Goal: Task Accomplishment & Management: Complete application form

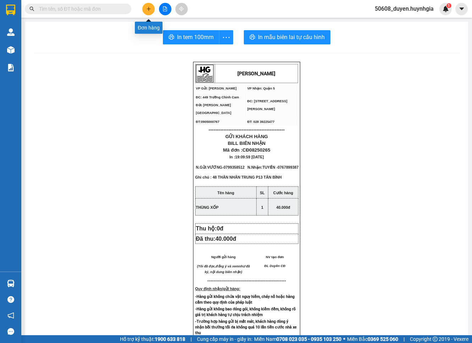
click at [151, 13] on button at bounding box center [148, 9] width 12 height 12
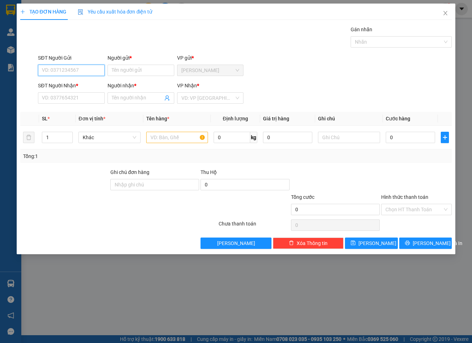
click at [82, 70] on input "SĐT Người Gửi" at bounding box center [71, 70] width 67 height 11
drag, startPoint x: 84, startPoint y: 82, endPoint x: 79, endPoint y: 84, distance: 6.1
click at [83, 83] on div "0934894411 - CÔ SEN CĐ" at bounding box center [71, 85] width 58 height 8
type input "0934894411"
type input "CÔ SEN CĐ"
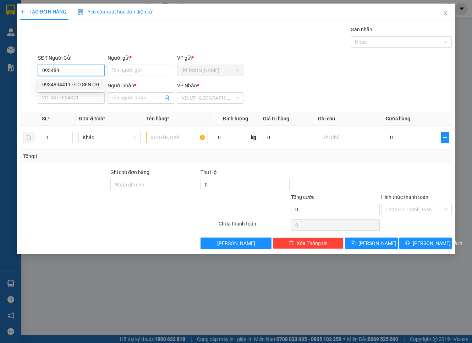
type input "0329734745"
type input "NGUYÊN"
type input "0934894411"
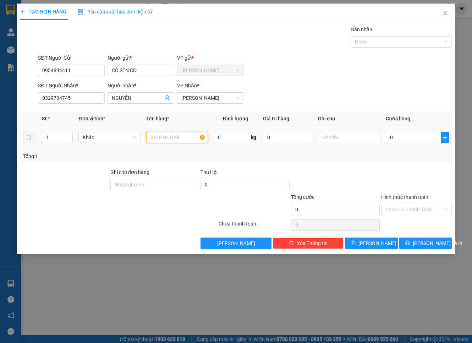
click at [165, 137] on input "text" at bounding box center [177, 137] width 62 height 11
type input "THÙNG XỐP"
click at [408, 136] on input "0" at bounding box center [411, 137] width 50 height 11
type input "5"
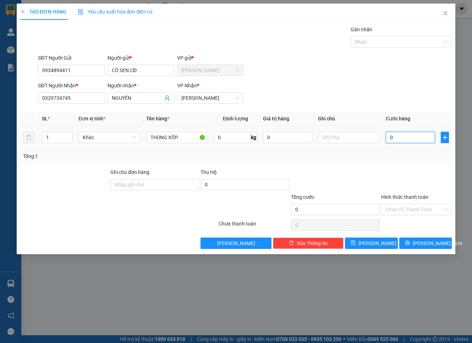
type input "5"
type input "50"
type input "50.000"
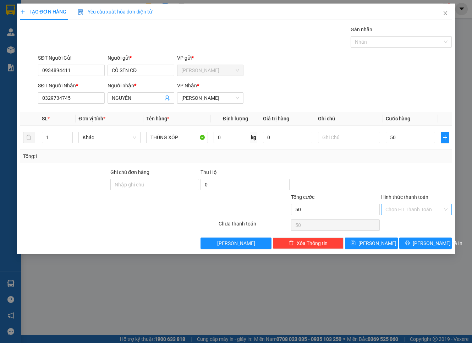
type input "50.000"
click at [397, 209] on input "Hình thức thanh toán" at bounding box center [414, 209] width 57 height 11
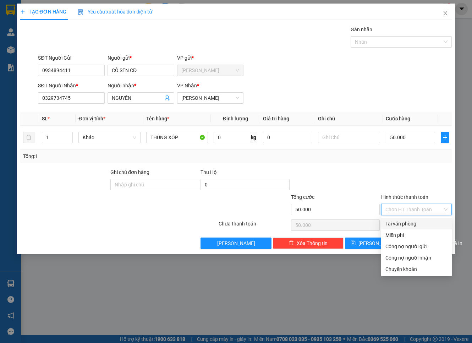
click at [400, 225] on div "Tại văn phòng" at bounding box center [417, 224] width 62 height 8
type input "0"
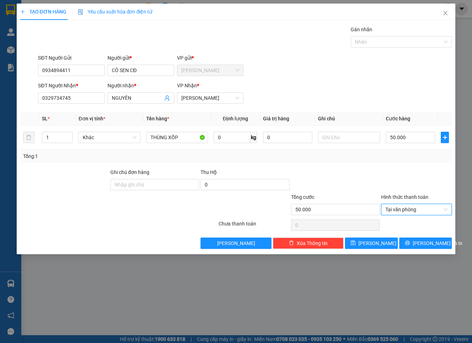
click at [406, 167] on div "Transit Pickup Surcharge Ids Transit Deliver Surcharge Ids Transit Deliver Surc…" at bounding box center [236, 137] width 432 height 223
click at [420, 246] on span "[PERSON_NAME] và In" at bounding box center [438, 243] width 50 height 8
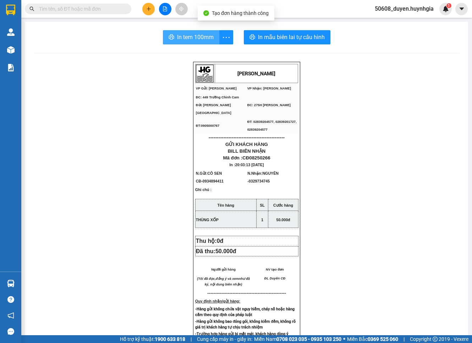
click at [204, 38] on span "In tem 100mm" at bounding box center [195, 37] width 37 height 9
click at [147, 6] on icon "plus" at bounding box center [148, 8] width 5 height 5
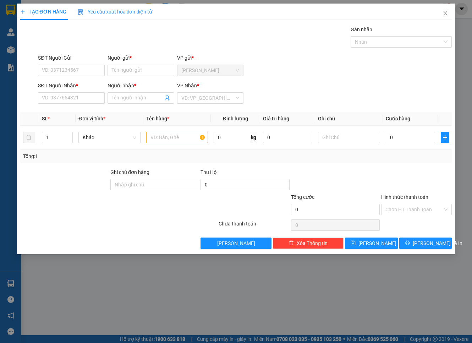
click at [91, 63] on div "SĐT Người Gửi" at bounding box center [71, 59] width 67 height 11
click at [81, 65] on input "SĐT Người Gửi" at bounding box center [71, 70] width 67 height 11
click at [73, 80] on div "0702202079 - KHA" at bounding box center [71, 84] width 67 height 11
type input "0702202079"
type input "KHA"
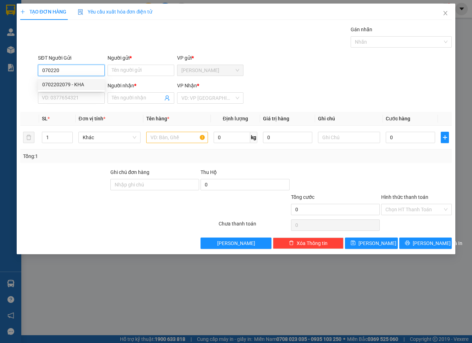
type input "0702202079"
type input "KHA"
type input "0702202079"
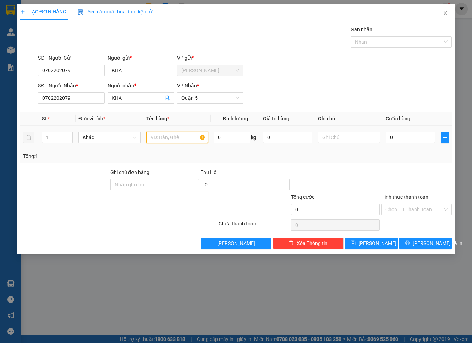
click at [168, 133] on input "text" at bounding box center [177, 137] width 62 height 11
type input "KIỆN"
click at [405, 138] on input "0" at bounding box center [411, 137] width 50 height 11
type input "3"
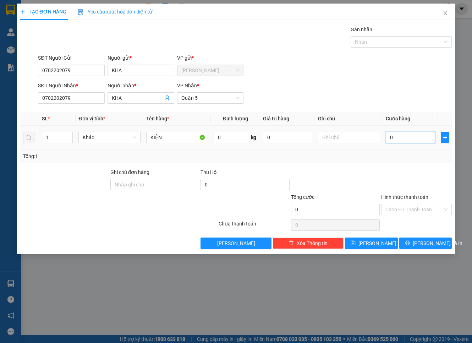
type input "3"
type input "30"
type input "30.000"
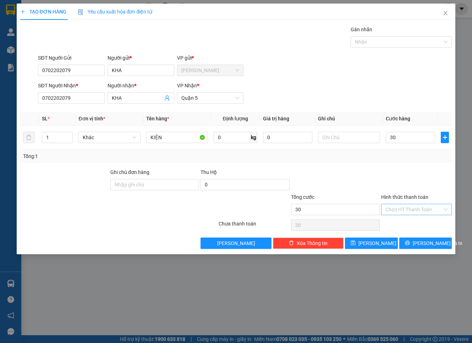
type input "30.000"
drag, startPoint x: 407, startPoint y: 207, endPoint x: 412, endPoint y: 211, distance: 6.8
click at [407, 207] on input "Hình thức thanh toán" at bounding box center [414, 209] width 57 height 11
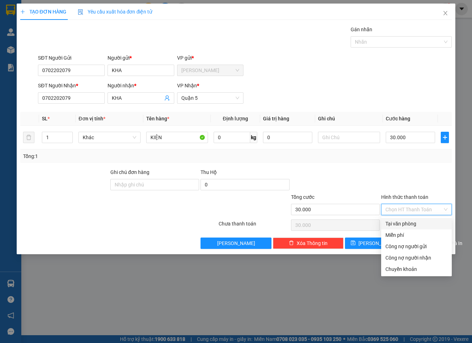
click at [414, 223] on div "Tại văn phòng" at bounding box center [417, 224] width 62 height 8
type input "0"
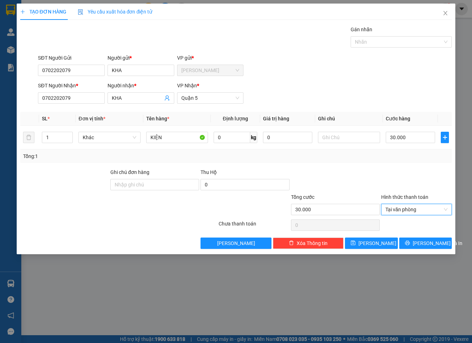
click at [432, 182] on div at bounding box center [417, 180] width 72 height 25
click at [427, 243] on span "[PERSON_NAME] và In" at bounding box center [438, 243] width 50 height 8
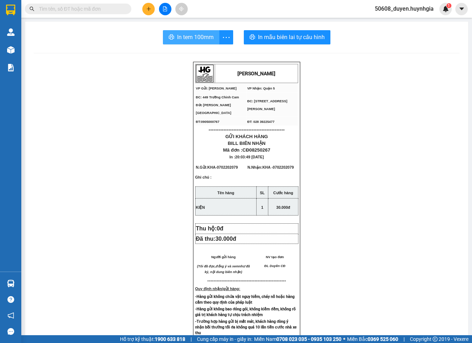
click at [203, 40] on span "In tem 100mm" at bounding box center [195, 37] width 37 height 9
click at [146, 9] on button at bounding box center [148, 9] width 12 height 12
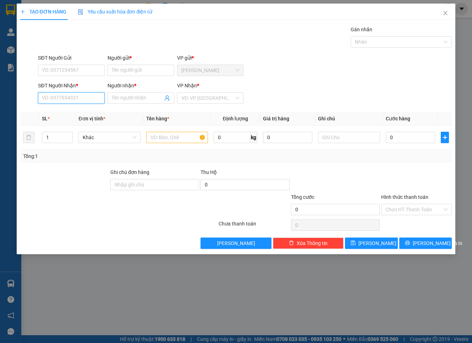
click at [61, 97] on input "SĐT Người Nhận *" at bounding box center [71, 97] width 67 height 11
click at [83, 111] on div "0796123456 - NAM" at bounding box center [71, 112] width 58 height 8
type input "0796123456"
type input "NAM"
type input "0796123456"
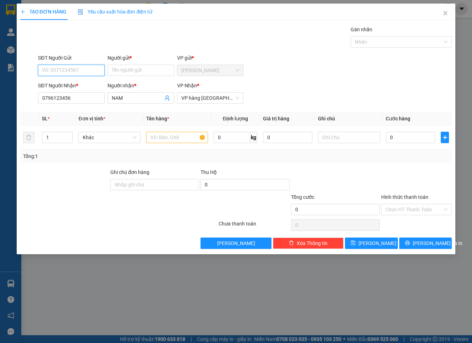
click at [83, 72] on input "SĐT Người Gửi" at bounding box center [71, 70] width 67 height 11
click at [80, 84] on div "0838656789 - NHẬT" at bounding box center [71, 85] width 58 height 8
type input "0838656789"
type input "NHẬT"
click at [171, 137] on input "text" at bounding box center [177, 137] width 62 height 11
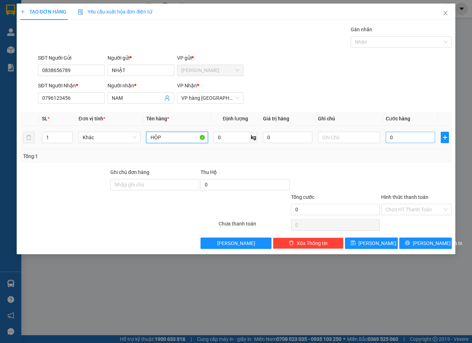
type input "HỘP"
click at [398, 137] on input "0" at bounding box center [411, 137] width 50 height 11
type input "2"
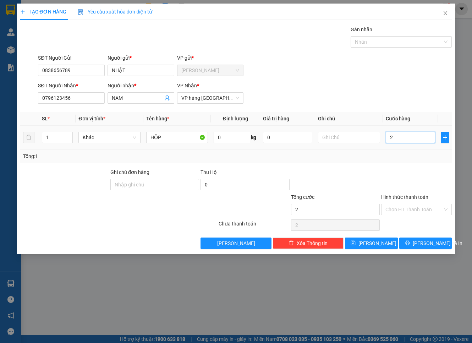
type input "20"
type input "20.000"
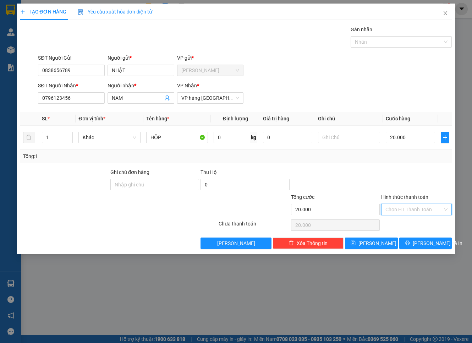
click at [405, 208] on input "Hình thức thanh toán" at bounding box center [414, 209] width 57 height 11
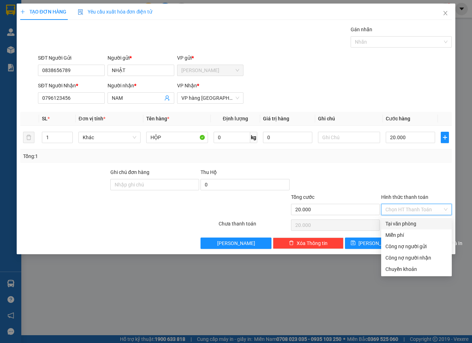
click at [407, 224] on div "Tại văn phòng" at bounding box center [417, 224] width 62 height 8
type input "0"
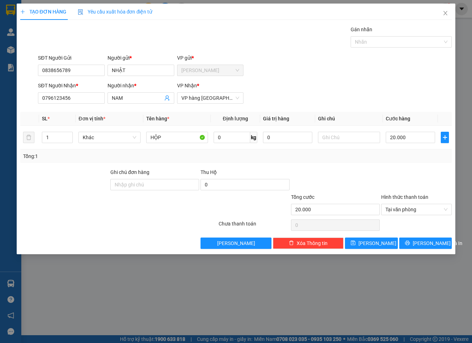
click at [413, 172] on div at bounding box center [417, 180] width 72 height 25
click at [423, 241] on span "[PERSON_NAME] và In" at bounding box center [438, 243] width 50 height 8
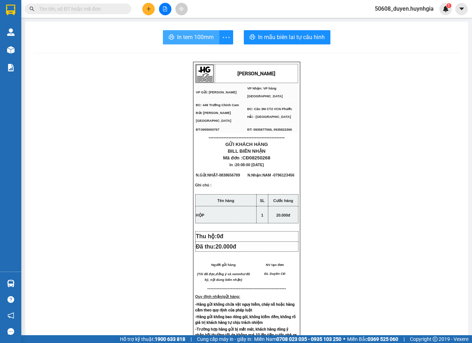
click at [196, 36] on span "In tem 100mm" at bounding box center [195, 37] width 37 height 9
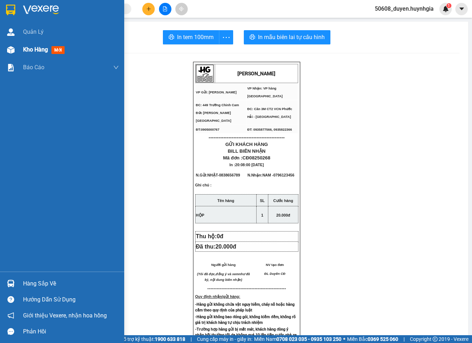
click at [18, 53] on div "Kho hàng mới" at bounding box center [62, 50] width 124 height 18
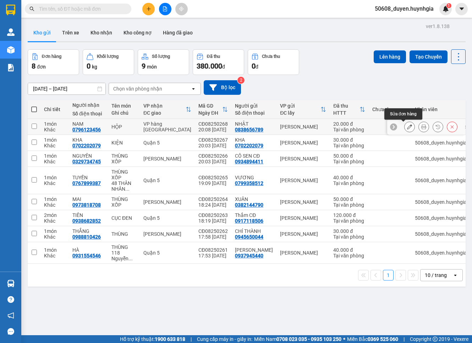
click at [405, 126] on button at bounding box center [410, 127] width 10 height 12
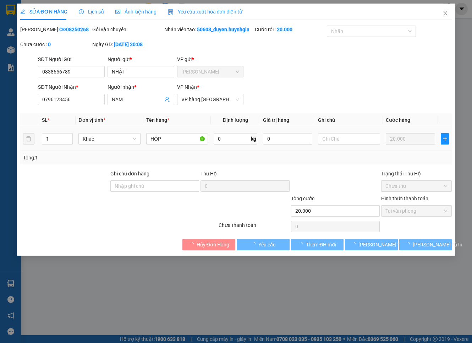
type input "0838656789"
type input "NHẬT"
type input "0796123456"
type input "NAM"
type input "20.000"
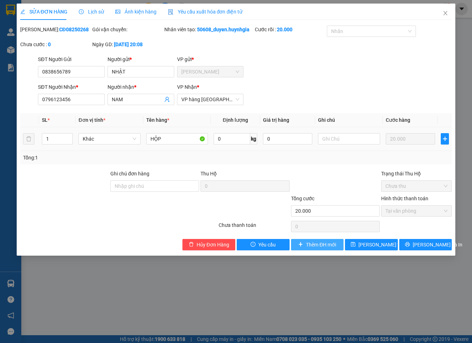
click at [311, 248] on span "Thêm ĐH mới" at bounding box center [321, 245] width 30 height 8
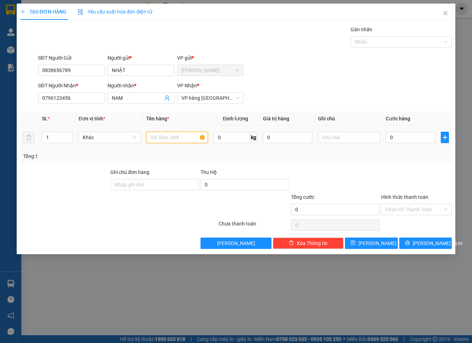
click at [184, 141] on input "text" at bounding box center [177, 137] width 62 height 11
type input "HỘP"
click at [400, 141] on input "0" at bounding box center [411, 137] width 50 height 11
type input "2"
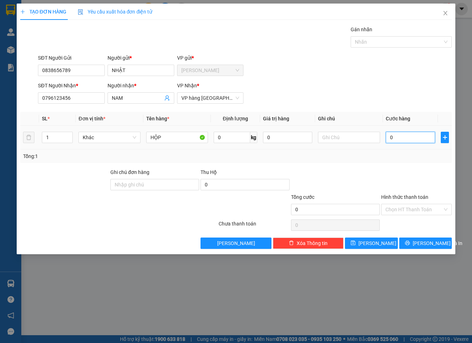
type input "2"
type input "20"
type input "20.000"
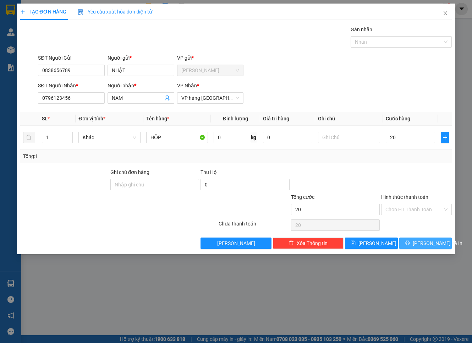
type input "20.000"
click at [418, 247] on button "[PERSON_NAME] và In" at bounding box center [425, 242] width 53 height 11
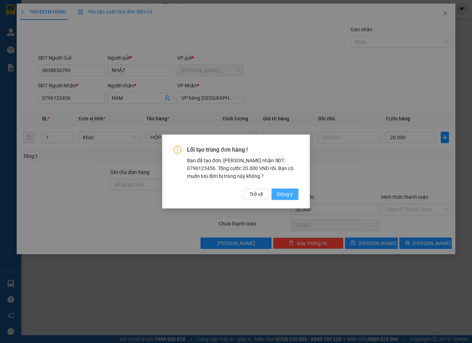
click at [281, 195] on span "Đồng ý" at bounding box center [285, 194] width 16 height 8
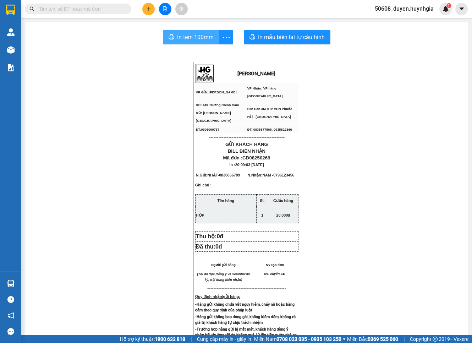
click at [203, 35] on span "In tem 100mm" at bounding box center [195, 37] width 37 height 9
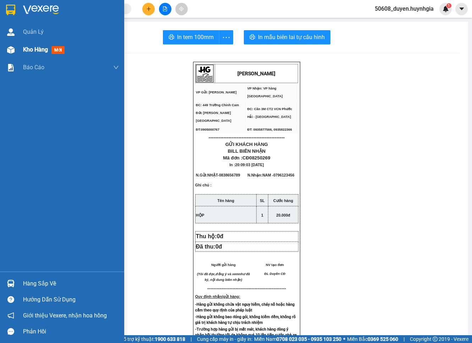
click at [13, 48] on img at bounding box center [10, 49] width 7 height 7
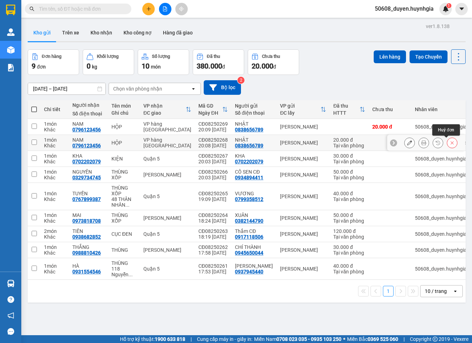
click at [450, 144] on icon at bounding box center [452, 142] width 5 height 5
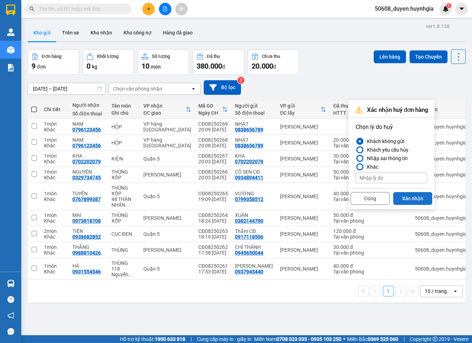
click at [404, 197] on button "Xác nhận" at bounding box center [412, 198] width 39 height 13
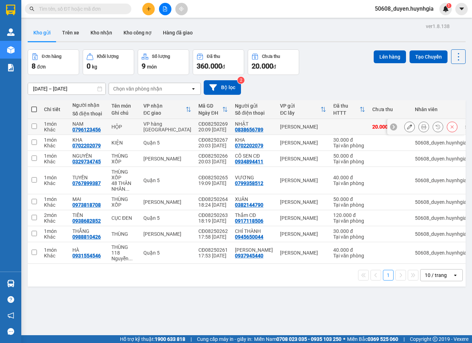
click at [421, 128] on icon at bounding box center [423, 126] width 5 height 5
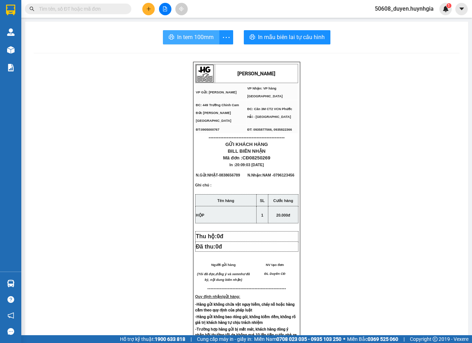
click at [204, 41] on span "In tem 100mm" at bounding box center [195, 37] width 37 height 9
click at [149, 10] on icon "plus" at bounding box center [148, 8] width 5 height 5
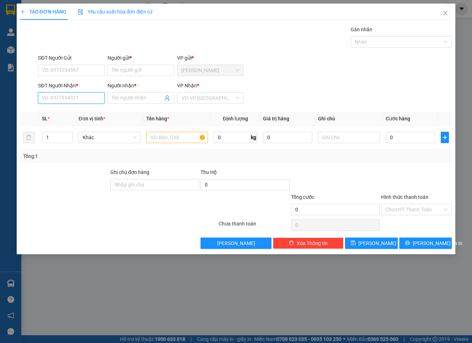
click at [104, 100] on input "SĐT Người Nhận *" at bounding box center [71, 97] width 67 height 11
click at [52, 112] on div "0823595368 - BÍCH HOÁ" at bounding box center [71, 112] width 58 height 8
type input "0823595368"
type input "BÍCH HOÁ"
type input "0823595368"
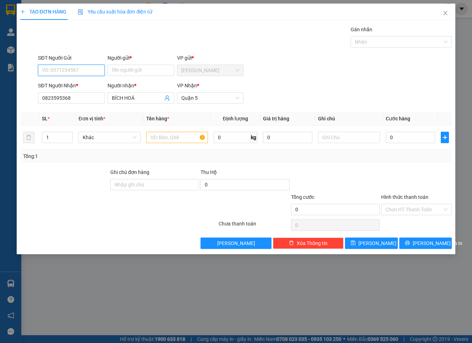
click at [75, 65] on input "SĐT Người Gửi" at bounding box center [71, 70] width 67 height 11
click at [149, 82] on div "Người nhận *" at bounding box center [141, 86] width 67 height 8
click at [149, 94] on input "BÍCH HOÁ" at bounding box center [137, 98] width 51 height 8
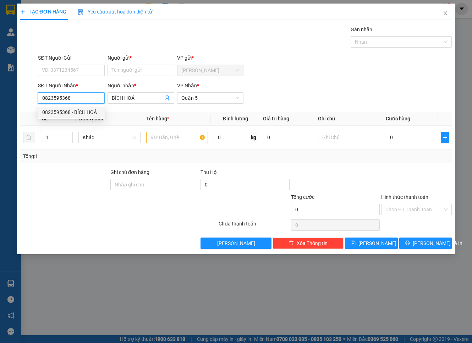
drag, startPoint x: 62, startPoint y: 98, endPoint x: 12, endPoint y: 99, distance: 50.4
click at [12, 99] on div "TẠO ĐƠN HÀNG Yêu cầu xuất hóa đơn điện tử Transit Pickup Surcharge Ids Transit …" at bounding box center [236, 171] width 472 height 343
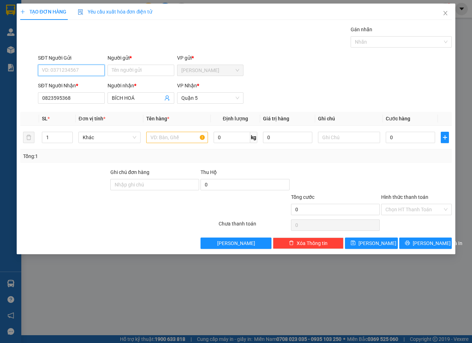
click at [70, 66] on input "SĐT Người Gửi" at bounding box center [71, 70] width 67 height 11
click at [276, 82] on div "SĐT Người Nhận * 0823595368 Người nhận * BÍCH HOÁ VP Nhận * Quận 5" at bounding box center [245, 94] width 417 height 25
drag, startPoint x: 82, startPoint y: 101, endPoint x: 7, endPoint y: 108, distance: 74.9
click at [7, 108] on div "TẠO ĐƠN HÀNG Yêu cầu xuất hóa đơn điện tử Transit Pickup Surcharge Ids Transit …" at bounding box center [236, 171] width 472 height 343
click at [81, 68] on input "SĐT Người Gửi" at bounding box center [71, 70] width 67 height 11
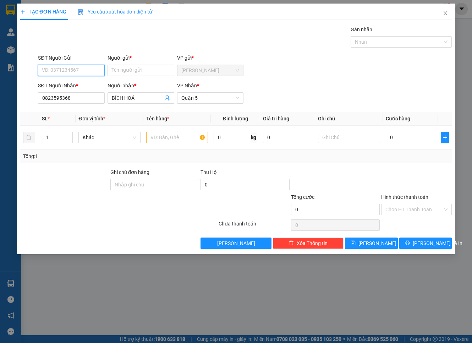
click at [81, 68] on input "SĐT Người Gửi" at bounding box center [71, 70] width 67 height 11
click at [79, 83] on div "0383746064 - CHÂU" at bounding box center [71, 85] width 58 height 8
type input "0383746064"
type input "CHÂU"
click at [422, 138] on input "0" at bounding box center [411, 137] width 50 height 11
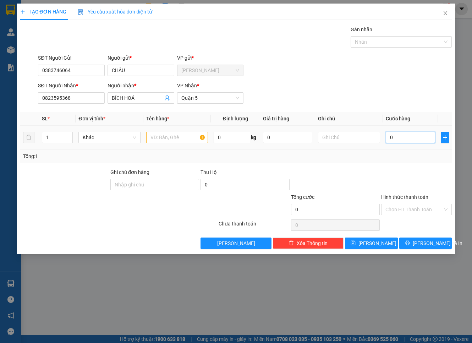
type input "2"
type input "20"
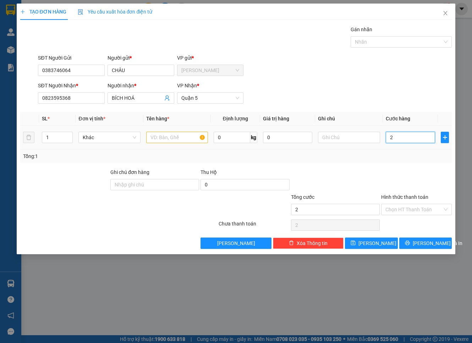
type input "20"
type input "20.000"
click at [184, 133] on input "text" at bounding box center [177, 137] width 62 height 11
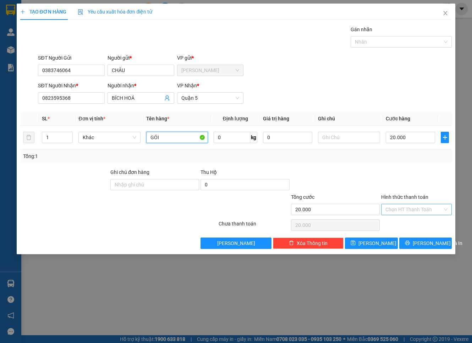
type input "GÓI"
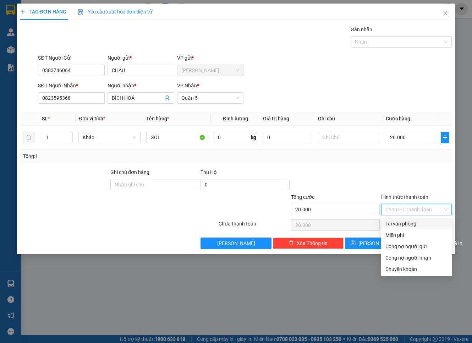
click at [428, 210] on input "Hình thức thanh toán" at bounding box center [414, 209] width 57 height 11
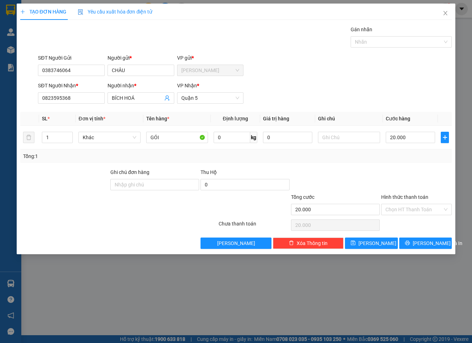
click at [347, 77] on div "SĐT Người Gửi 0383746064 Người gửi * CHÂU VP gửi * [PERSON_NAME]" at bounding box center [245, 66] width 417 height 25
drag, startPoint x: 85, startPoint y: 98, endPoint x: 22, endPoint y: 102, distance: 63.3
click at [22, 102] on div "SĐT Người Nhận * 0823595368 Người nhận * BÍCH HOÁ VP Nhận * Quận 5" at bounding box center [236, 94] width 433 height 25
click at [414, 210] on input "Hình thức thanh toán" at bounding box center [414, 209] width 57 height 11
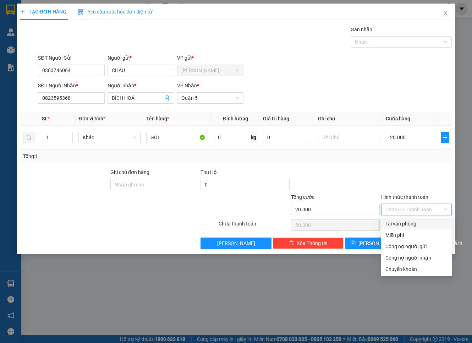
click at [415, 221] on div "Tại văn phòng" at bounding box center [417, 224] width 62 height 8
type input "0"
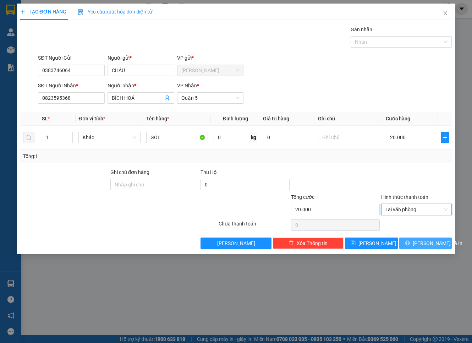
click at [418, 240] on button "[PERSON_NAME] và In" at bounding box center [425, 242] width 53 height 11
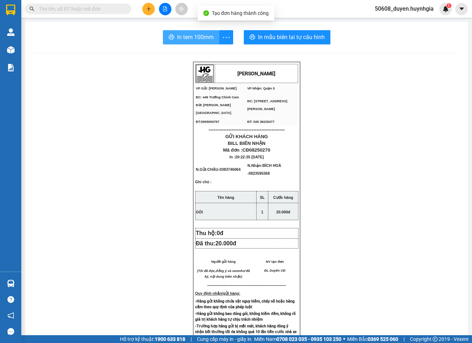
click at [182, 32] on button "In tem 100mm" at bounding box center [191, 37] width 56 height 14
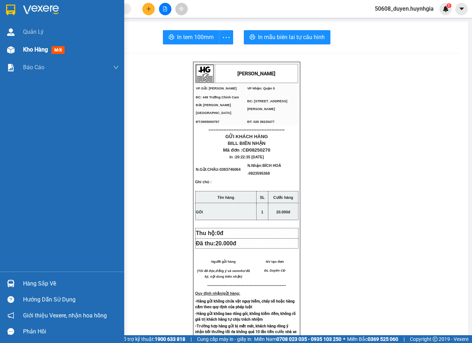
click at [12, 49] on img at bounding box center [10, 49] width 7 height 7
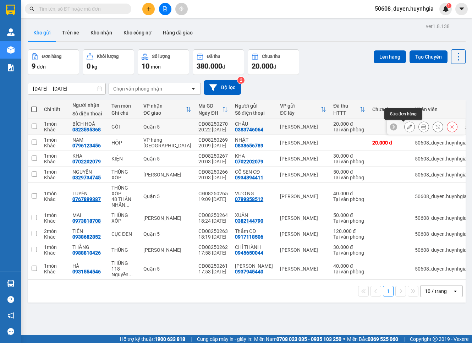
click at [407, 125] on icon at bounding box center [409, 126] width 5 height 5
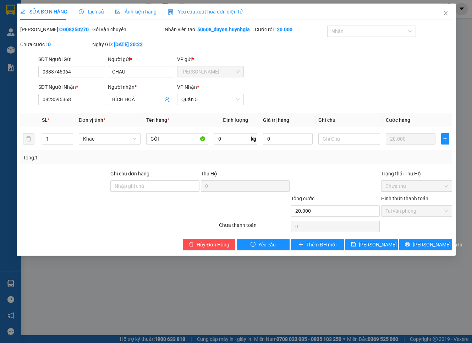
type input "0383746064"
type input "CHÂU"
type input "0823595368"
type input "BÍCH HOÁ"
type input "20.000"
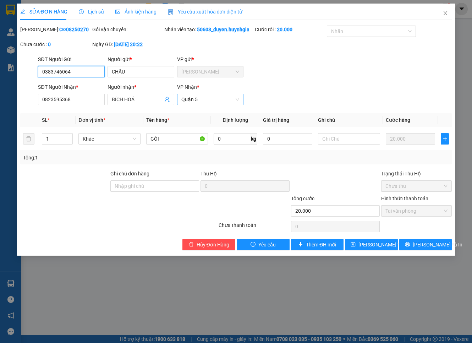
click at [194, 105] on span "Quận 5" at bounding box center [210, 99] width 58 height 11
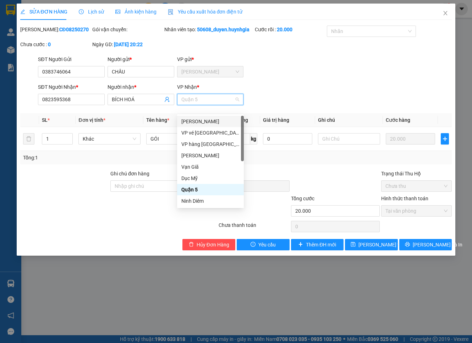
click at [200, 120] on div "[PERSON_NAME]" at bounding box center [210, 121] width 58 height 8
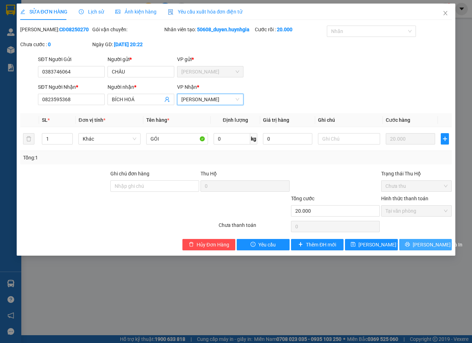
click at [424, 248] on span "[PERSON_NAME] và In" at bounding box center [438, 245] width 50 height 8
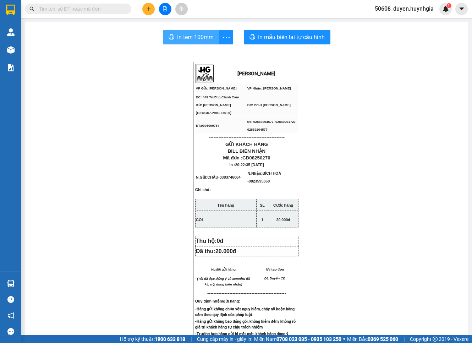
click at [177, 38] on span "In tem 100mm" at bounding box center [195, 37] width 37 height 9
click at [147, 7] on icon "plus" at bounding box center [148, 8] width 5 height 5
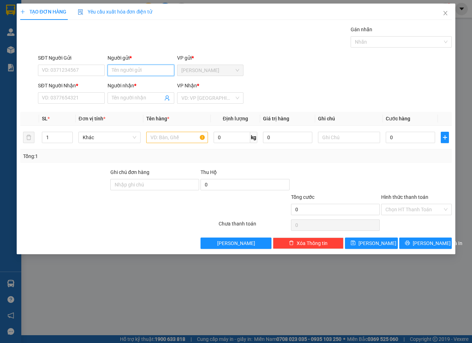
click at [132, 70] on input "Người gửi *" at bounding box center [141, 70] width 67 height 11
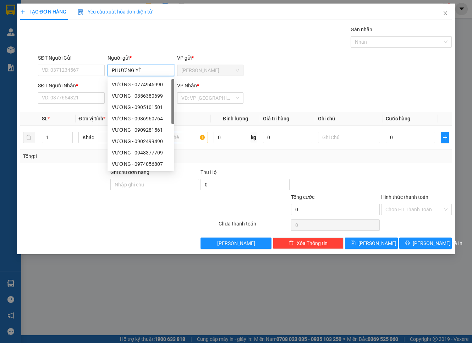
type input "PHƯƠNG YẾN"
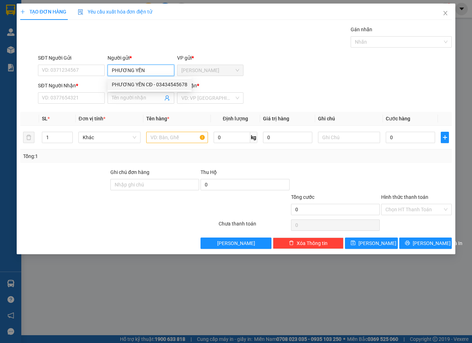
click at [131, 82] on div "PHƯƠNG YẾN CĐ - 03434545678" at bounding box center [150, 85] width 76 height 8
type input "03434545678"
type input "PHƯƠNG YẾN CĐ"
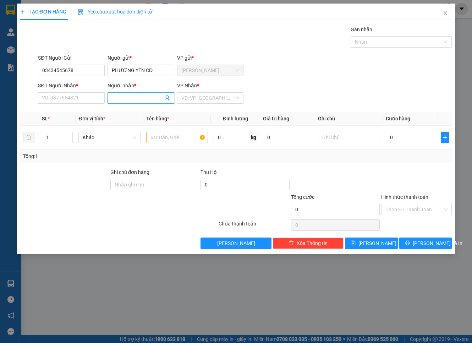
click at [129, 96] on input "Người nhận *" at bounding box center [137, 98] width 51 height 8
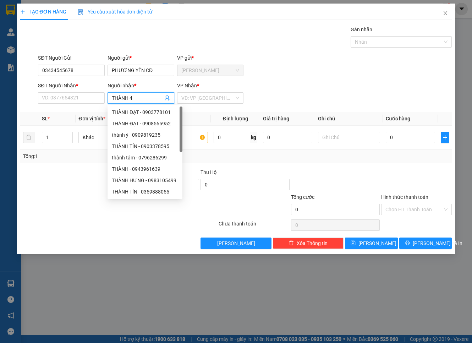
type input "THÀNH 42"
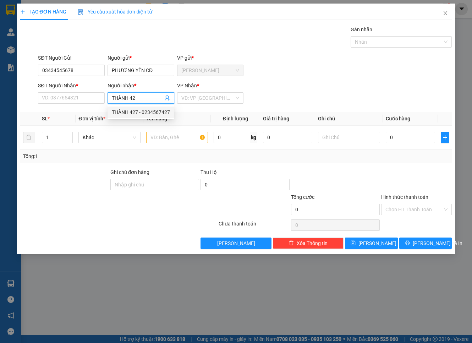
click at [130, 112] on div "THÀNH 427 - 0234567427" at bounding box center [141, 112] width 58 height 8
type input "0234567427"
type input "THÀNH 427"
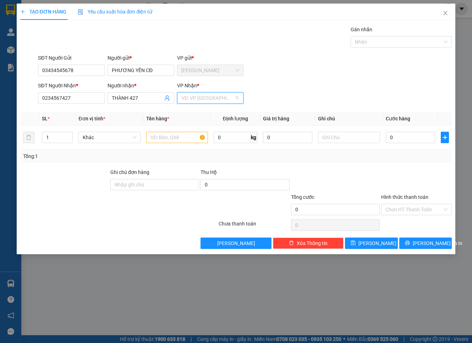
click at [204, 96] on input "search" at bounding box center [207, 98] width 53 height 11
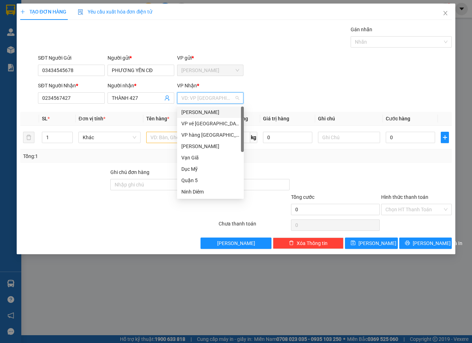
type input "Q"
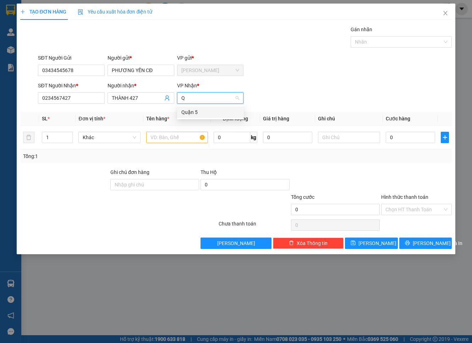
click at [196, 111] on div "Quận 5" at bounding box center [210, 112] width 58 height 8
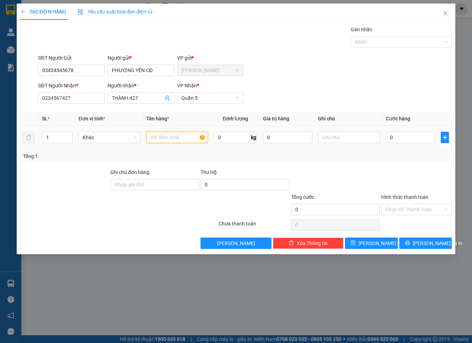
click at [179, 140] on input "text" at bounding box center [177, 137] width 62 height 11
type input "THÙNG"
click at [403, 139] on input "0" at bounding box center [411, 137] width 50 height 11
type input "6"
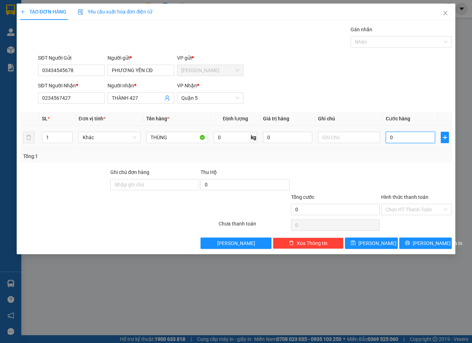
type input "6"
type input "60"
type input "60.000"
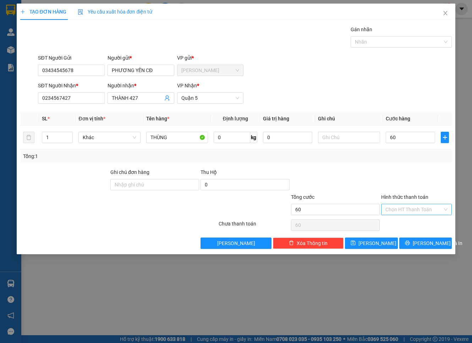
type input "60.000"
click at [414, 204] on input "Hình thức thanh toán" at bounding box center [414, 209] width 57 height 11
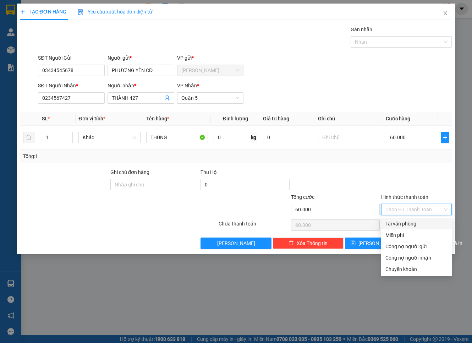
click at [404, 222] on div "Tại văn phòng" at bounding box center [417, 224] width 62 height 8
type input "0"
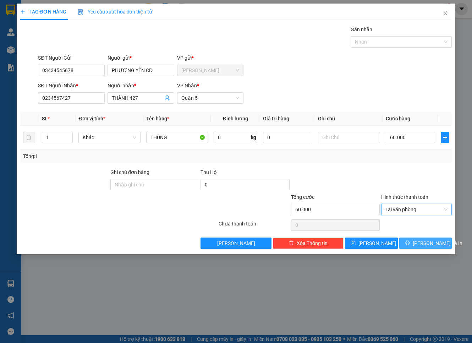
click at [410, 245] on icon "printer" at bounding box center [407, 242] width 5 height 5
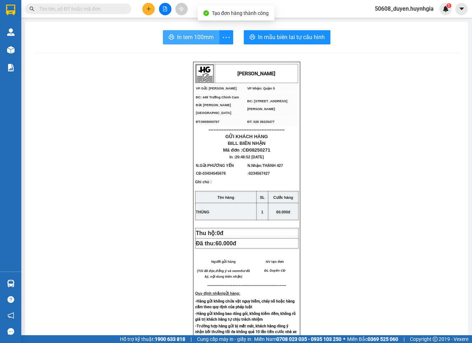
click at [197, 32] on button "In tem 100mm" at bounding box center [191, 37] width 56 height 14
click at [151, 6] on button at bounding box center [148, 9] width 12 height 12
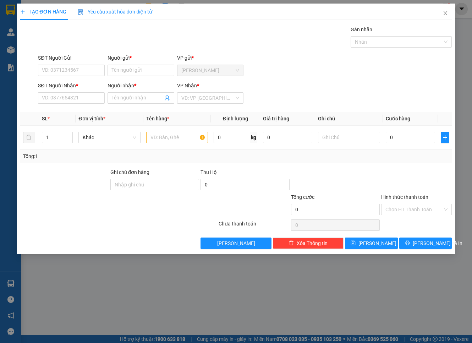
click at [67, 104] on div "SĐT Người Nhận * VD: 0377654321" at bounding box center [71, 94] width 67 height 25
click at [67, 103] on input "SĐT Người Nhận *" at bounding box center [71, 97] width 67 height 11
click at [82, 112] on div "0965298870 - DIỄM" at bounding box center [71, 112] width 58 height 8
type input "0965298870"
type input "DIỄM"
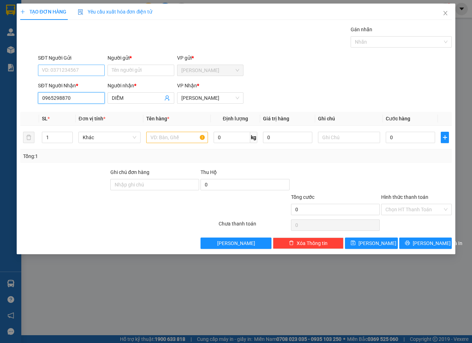
type input "0965298870"
click at [86, 71] on input "SĐT Người Gửi" at bounding box center [71, 70] width 67 height 11
click at [81, 82] on div "0972715414 - [PERSON_NAME]" at bounding box center [77, 85] width 70 height 8
type input "0972715414"
type input "NGUYÊN PHÁT"
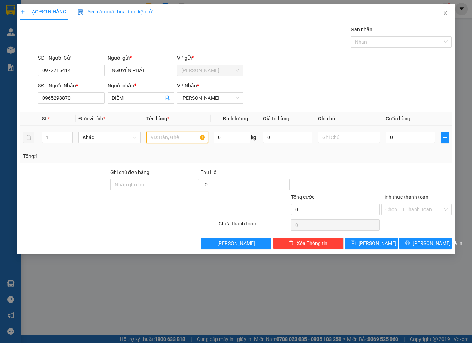
click at [188, 137] on input "text" at bounding box center [177, 137] width 62 height 11
type input "HỘP"
click at [422, 139] on input "0" at bounding box center [411, 137] width 50 height 11
type input "3"
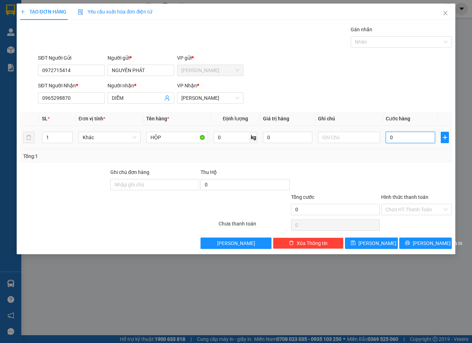
type input "3"
type input "30"
click at [420, 204] on div "Chọn HT Thanh Toán" at bounding box center [416, 209] width 71 height 11
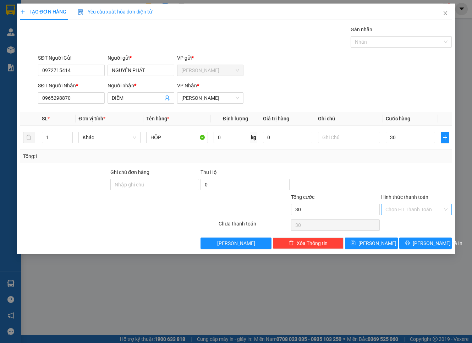
type input "30.000"
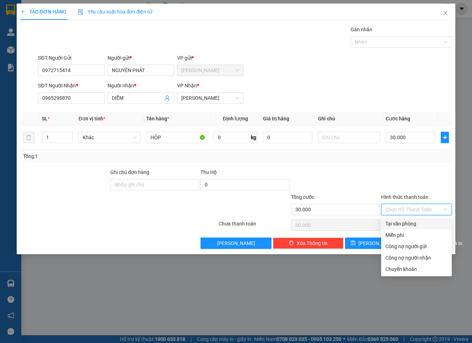
click at [414, 175] on div at bounding box center [417, 180] width 72 height 25
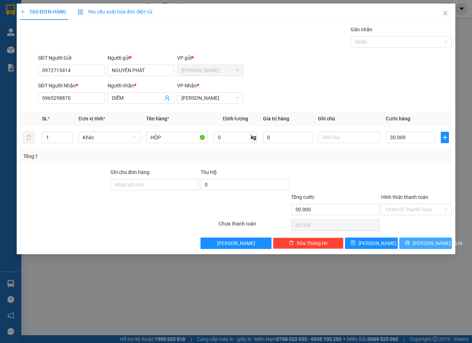
click at [422, 244] on span "[PERSON_NAME] và In" at bounding box center [438, 243] width 50 height 8
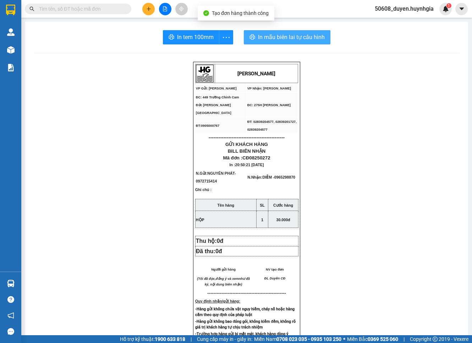
click at [284, 33] on span "In mẫu biên lai tự cấu hình" at bounding box center [291, 37] width 67 height 9
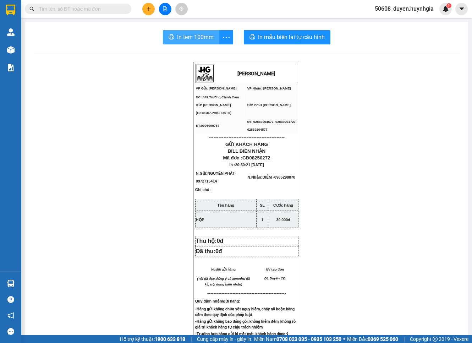
drag, startPoint x: 196, startPoint y: 38, endPoint x: 159, endPoint y: 75, distance: 52.7
click at [196, 38] on span "In tem 100mm" at bounding box center [195, 37] width 37 height 9
click at [153, 10] on button at bounding box center [148, 9] width 12 height 12
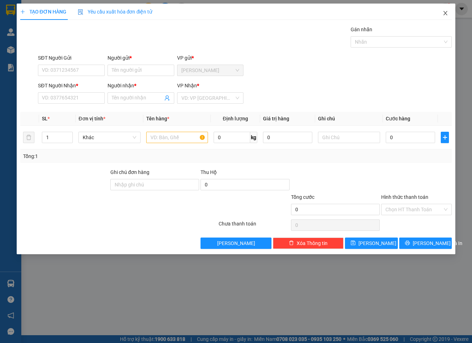
click at [449, 15] on span "Close" at bounding box center [446, 14] width 20 height 20
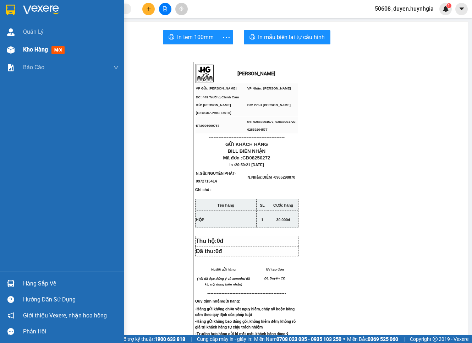
click at [18, 55] on div "Kho hàng mới" at bounding box center [62, 50] width 124 height 18
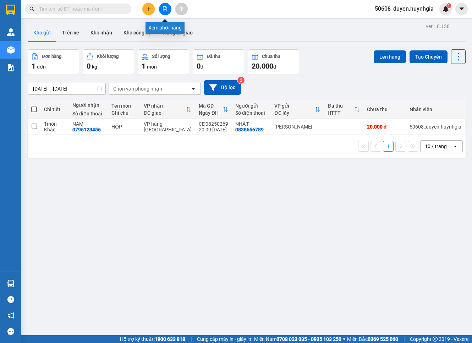
click at [165, 11] on icon "file-add" at bounding box center [165, 8] width 5 height 5
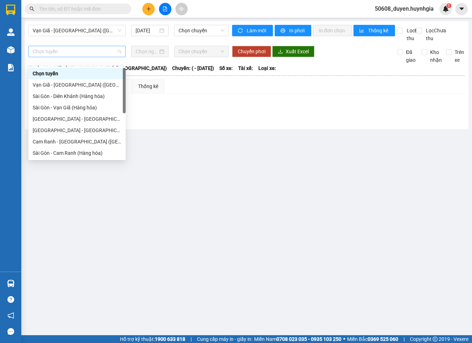
click at [44, 57] on span "Chọn tuyến" at bounding box center [77, 51] width 89 height 11
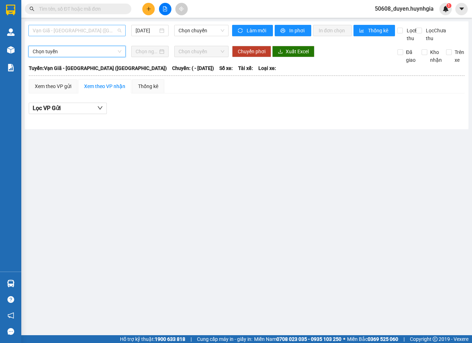
click at [73, 30] on span "Vạn Giã - [GEOGRAPHIC_DATA] ([GEOGRAPHIC_DATA])" at bounding box center [77, 30] width 89 height 11
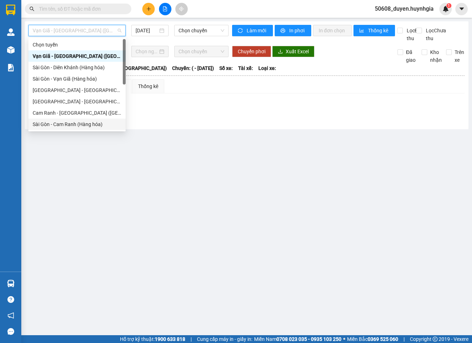
scroll to position [39, 0]
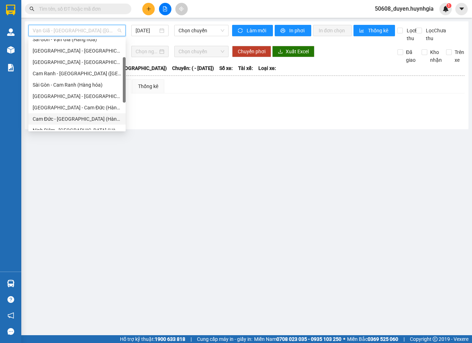
click at [65, 116] on div "Cam Đức - [GEOGRAPHIC_DATA] (Hàng hóa)" at bounding box center [77, 119] width 89 height 8
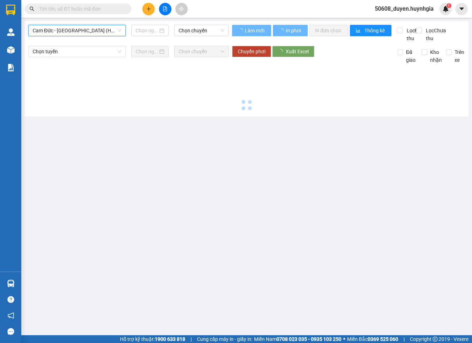
type input "[DATE]"
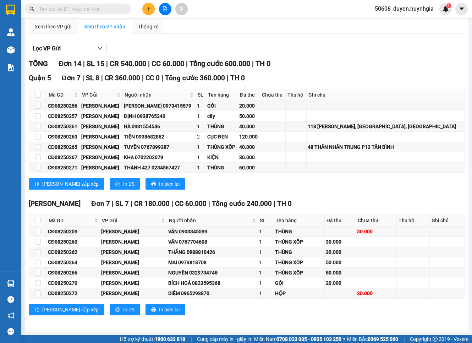
scroll to position [68, 0]
